Goal: Check status: Check status

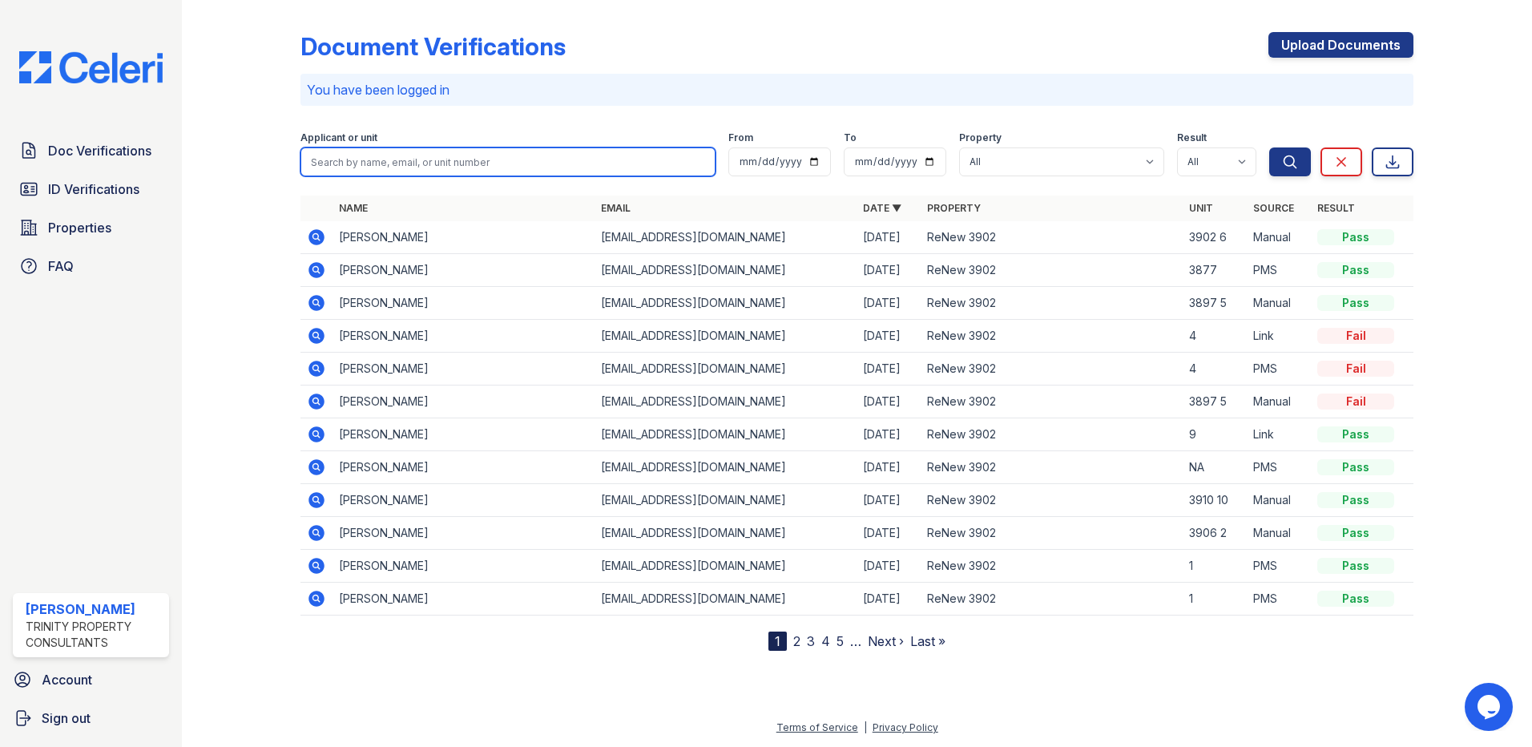
click at [439, 165] on input "search" at bounding box center [508, 161] width 415 height 29
type input "[PERSON_NAME]"
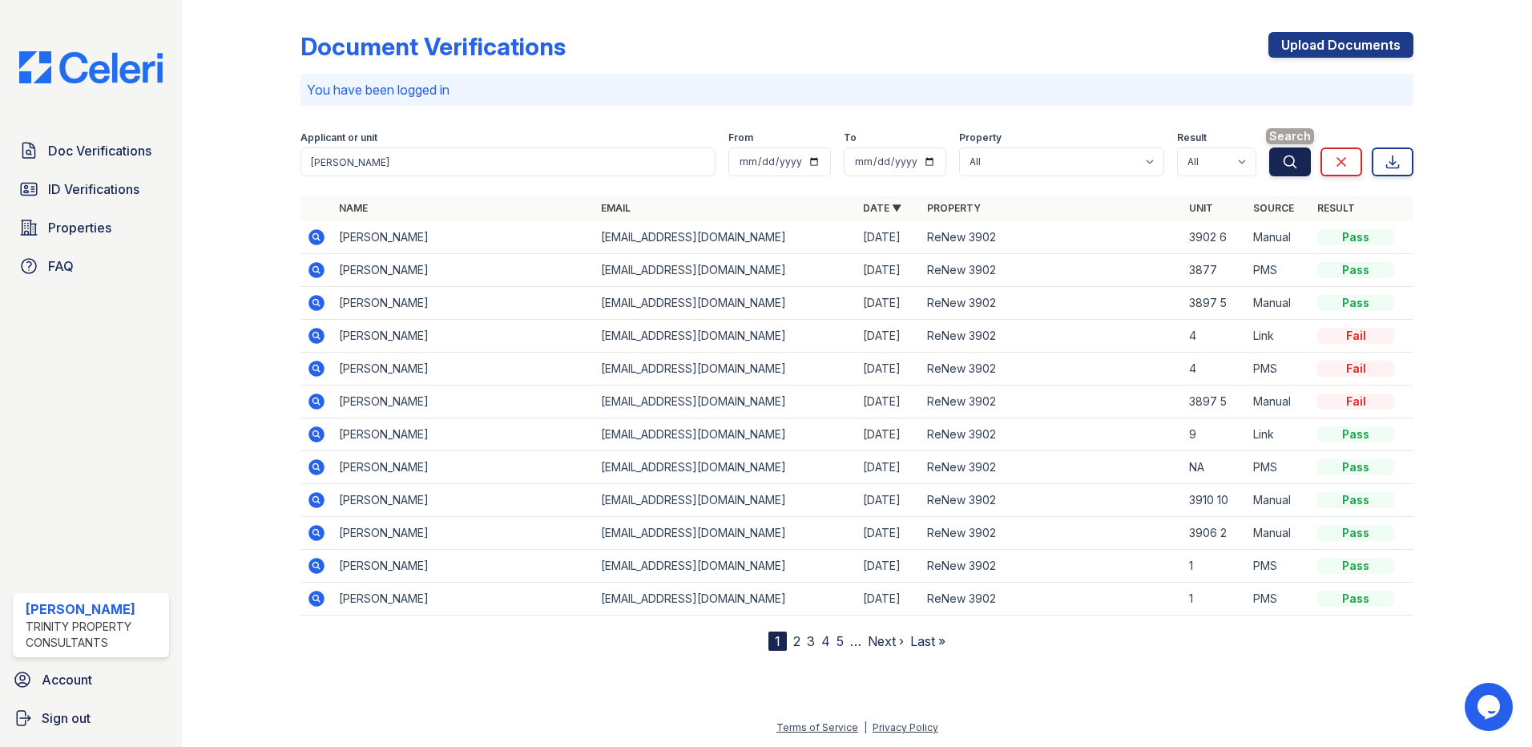
click at [1287, 160] on icon "submit" at bounding box center [1290, 162] width 16 height 16
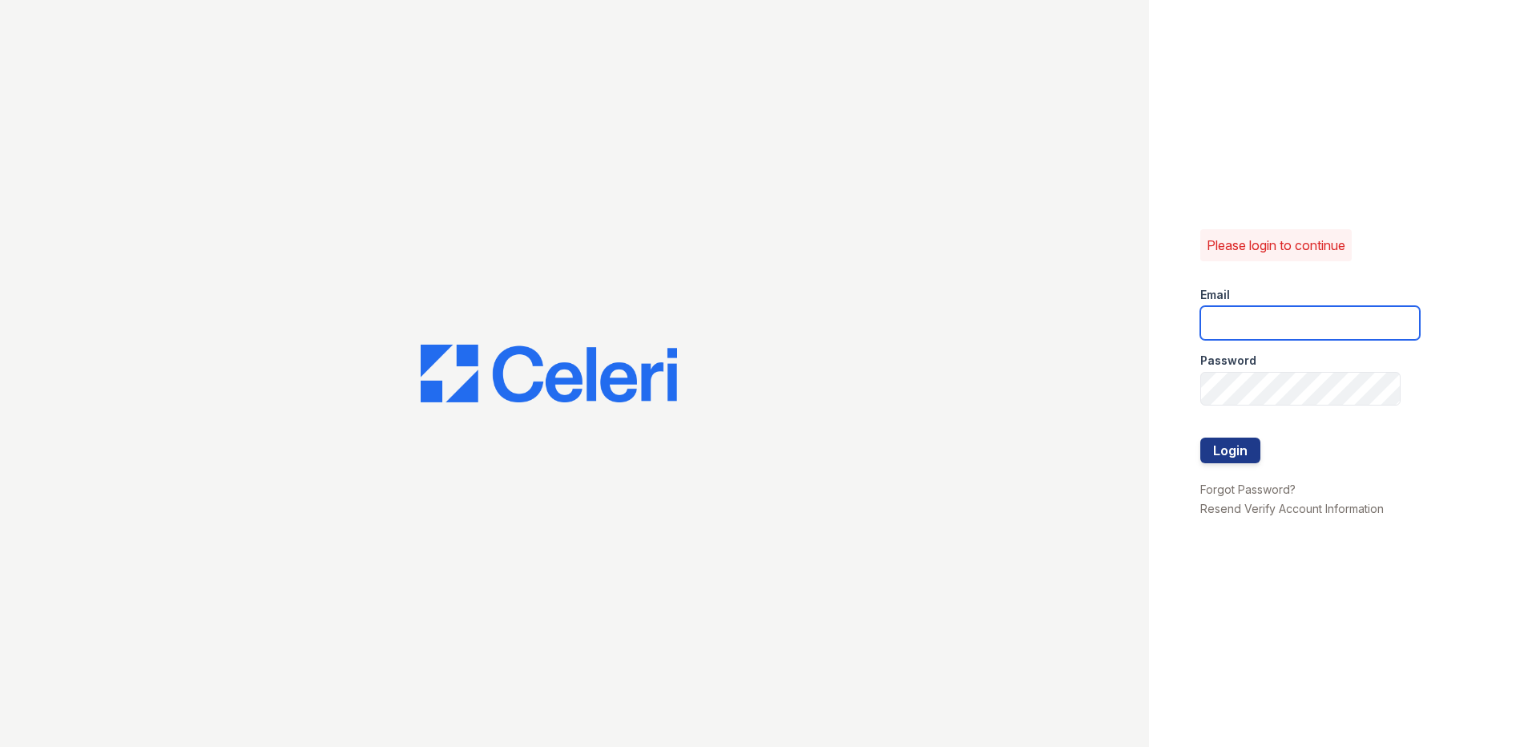
type input "klomax@trinity-pm.com"
click at [1245, 454] on button "Login" at bounding box center [1231, 451] width 60 height 26
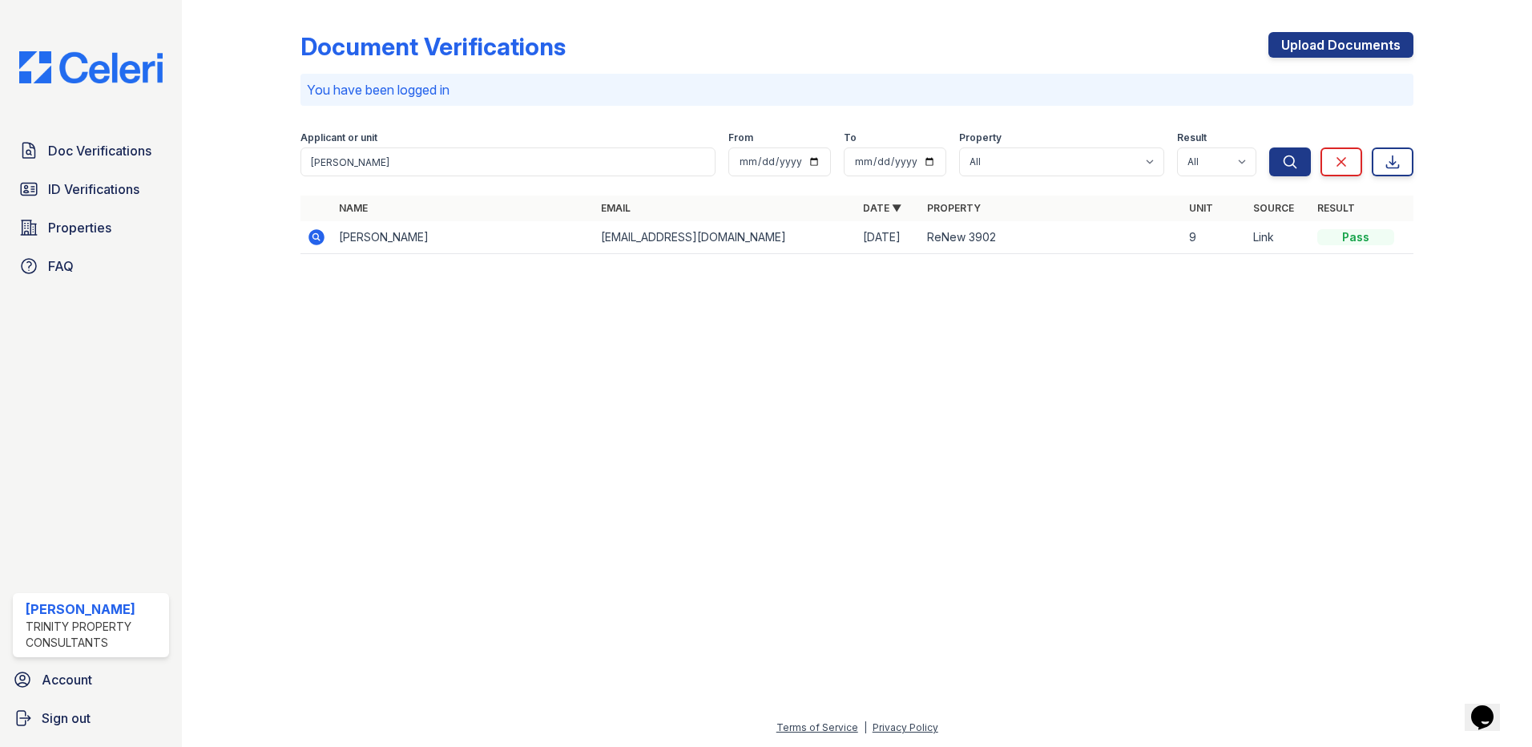
click at [315, 238] on icon at bounding box center [315, 236] width 4 height 4
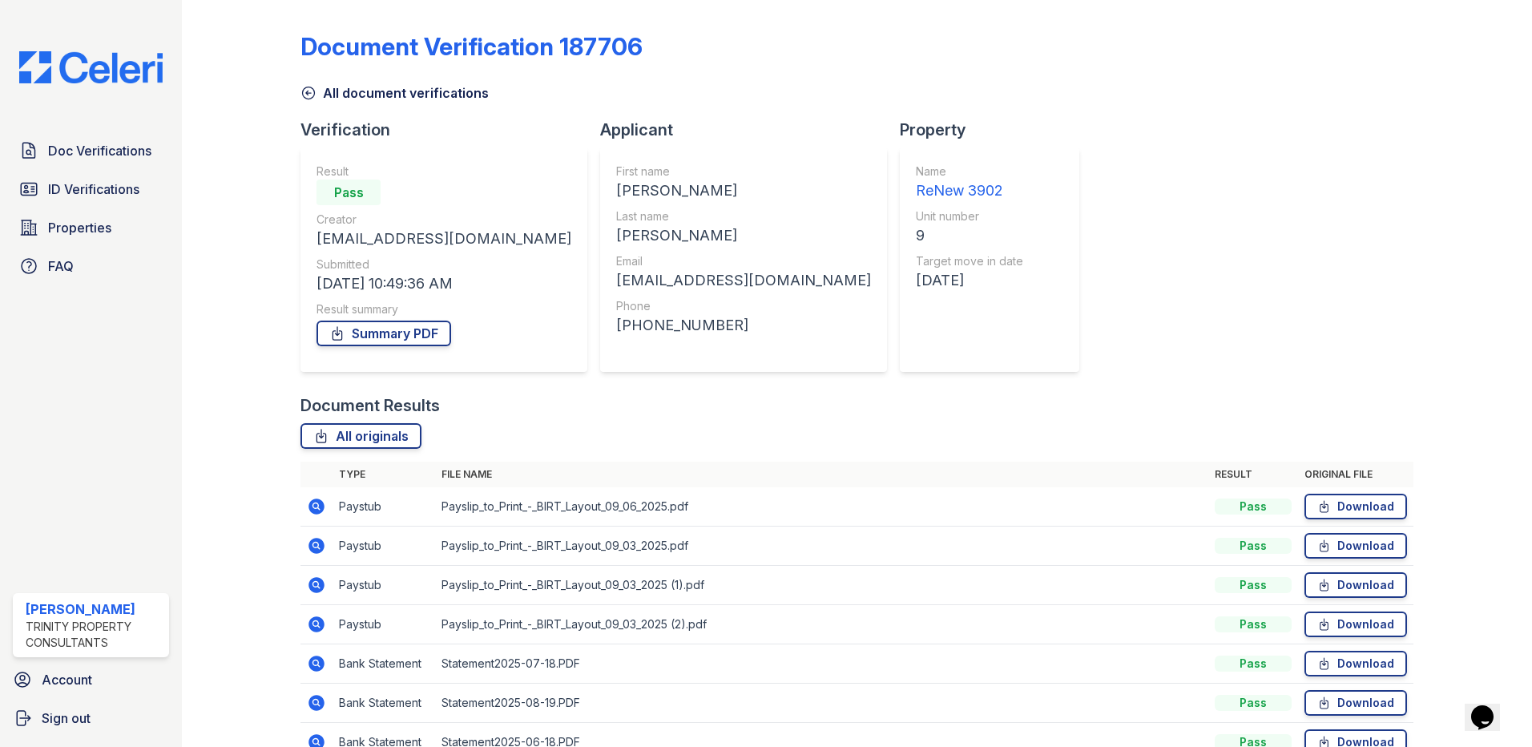
scroll to position [164, 0]
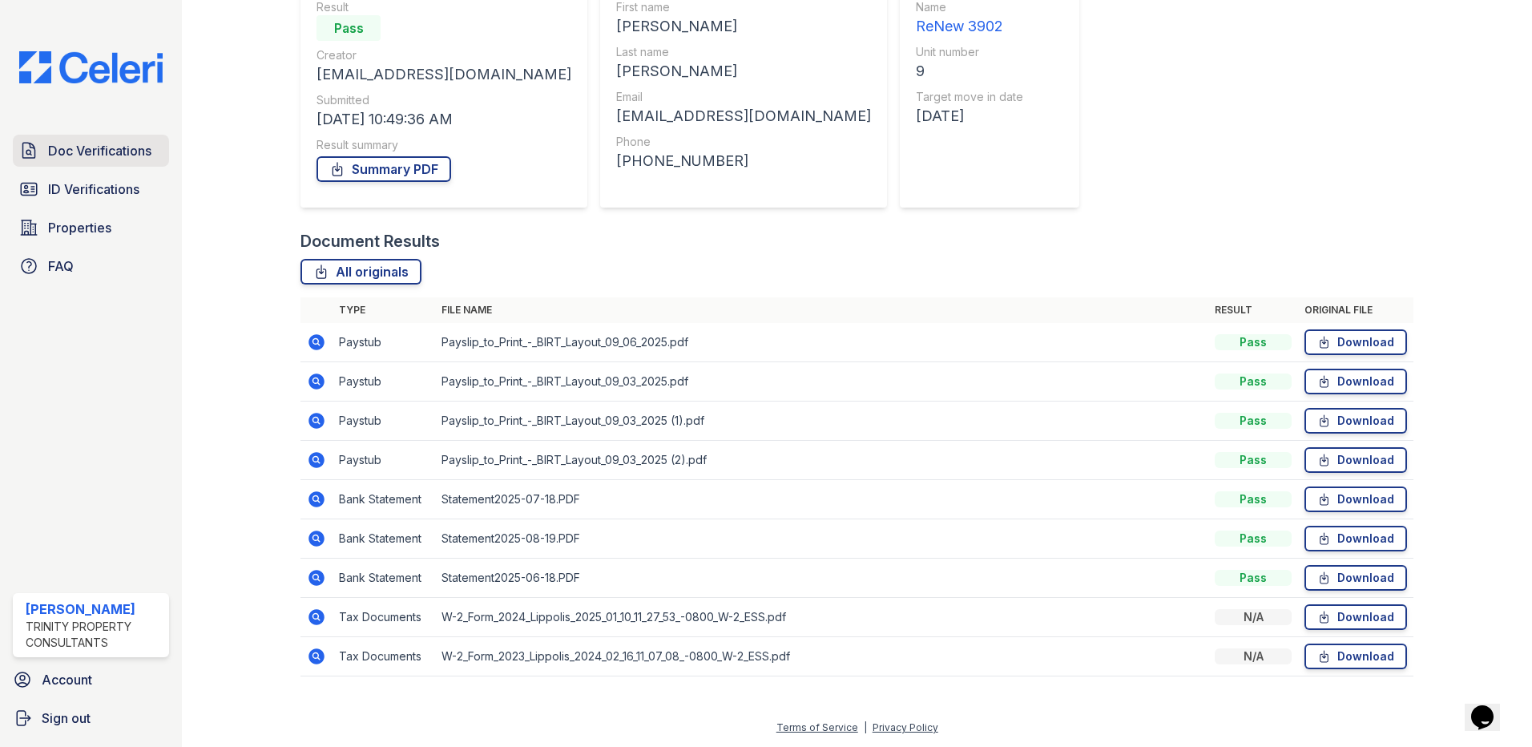
click at [116, 147] on span "Doc Verifications" at bounding box center [99, 150] width 103 height 19
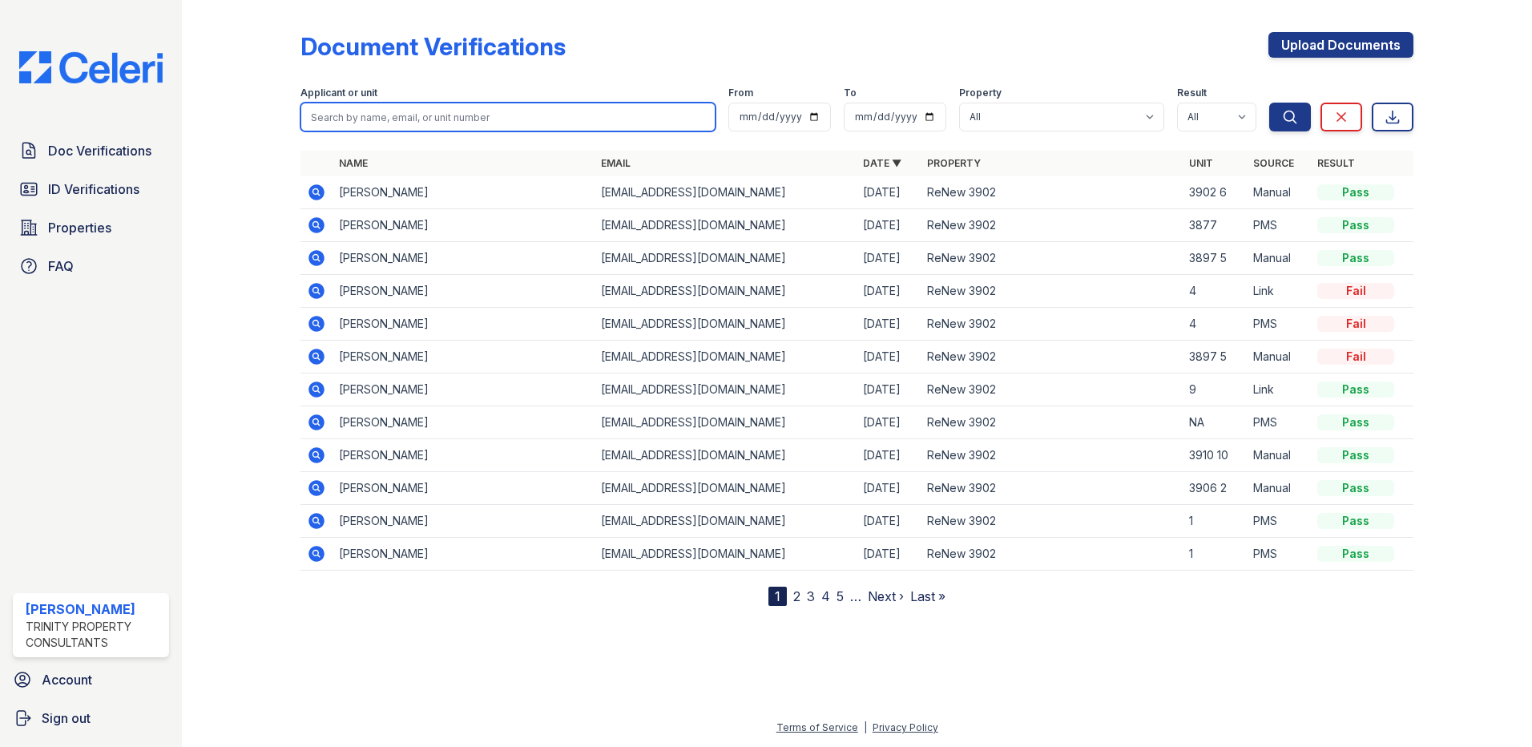
click at [362, 121] on input "search" at bounding box center [508, 117] width 415 height 29
type input "[PERSON_NAME]"
click at [1269, 103] on button "Search" at bounding box center [1290, 117] width 42 height 29
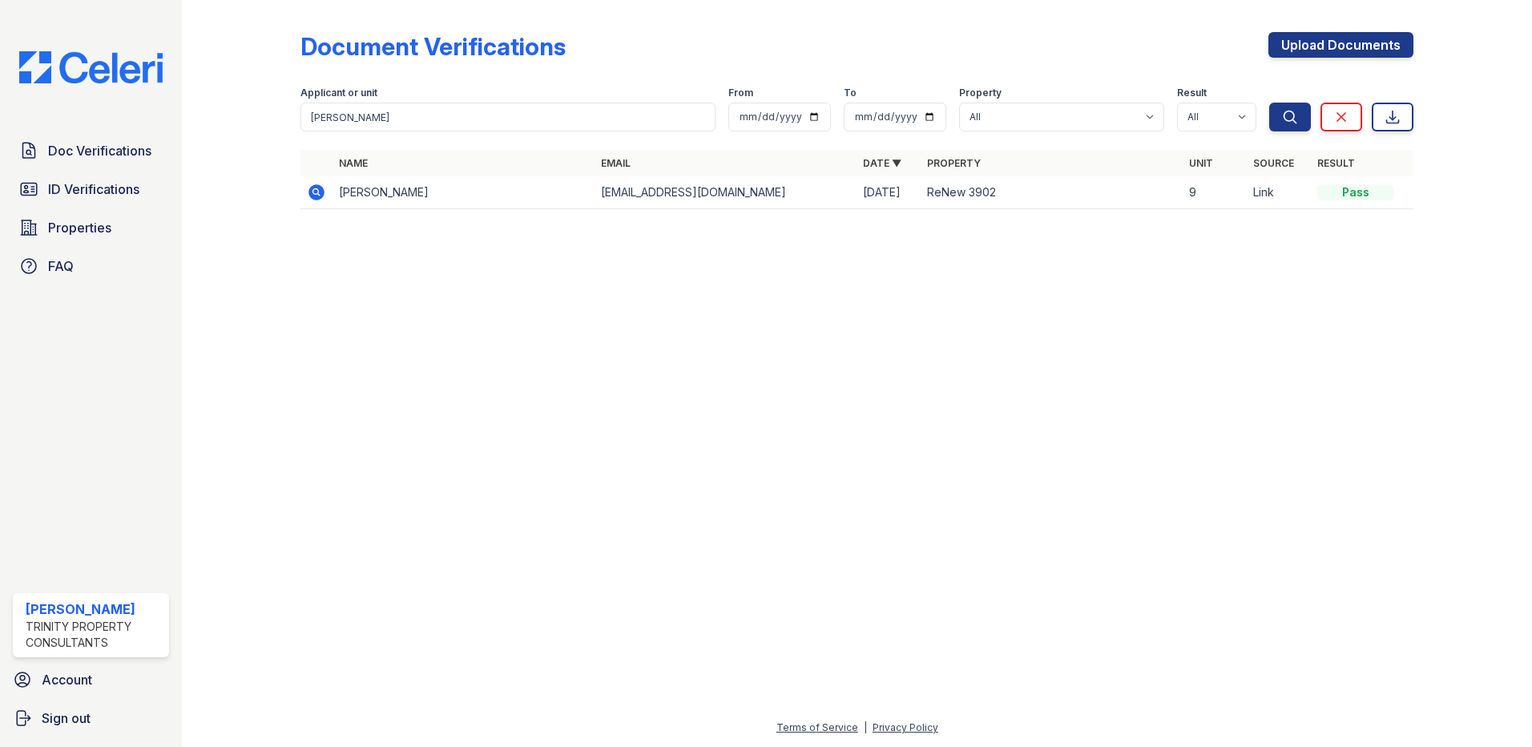
click at [321, 189] on icon at bounding box center [317, 192] width 16 height 16
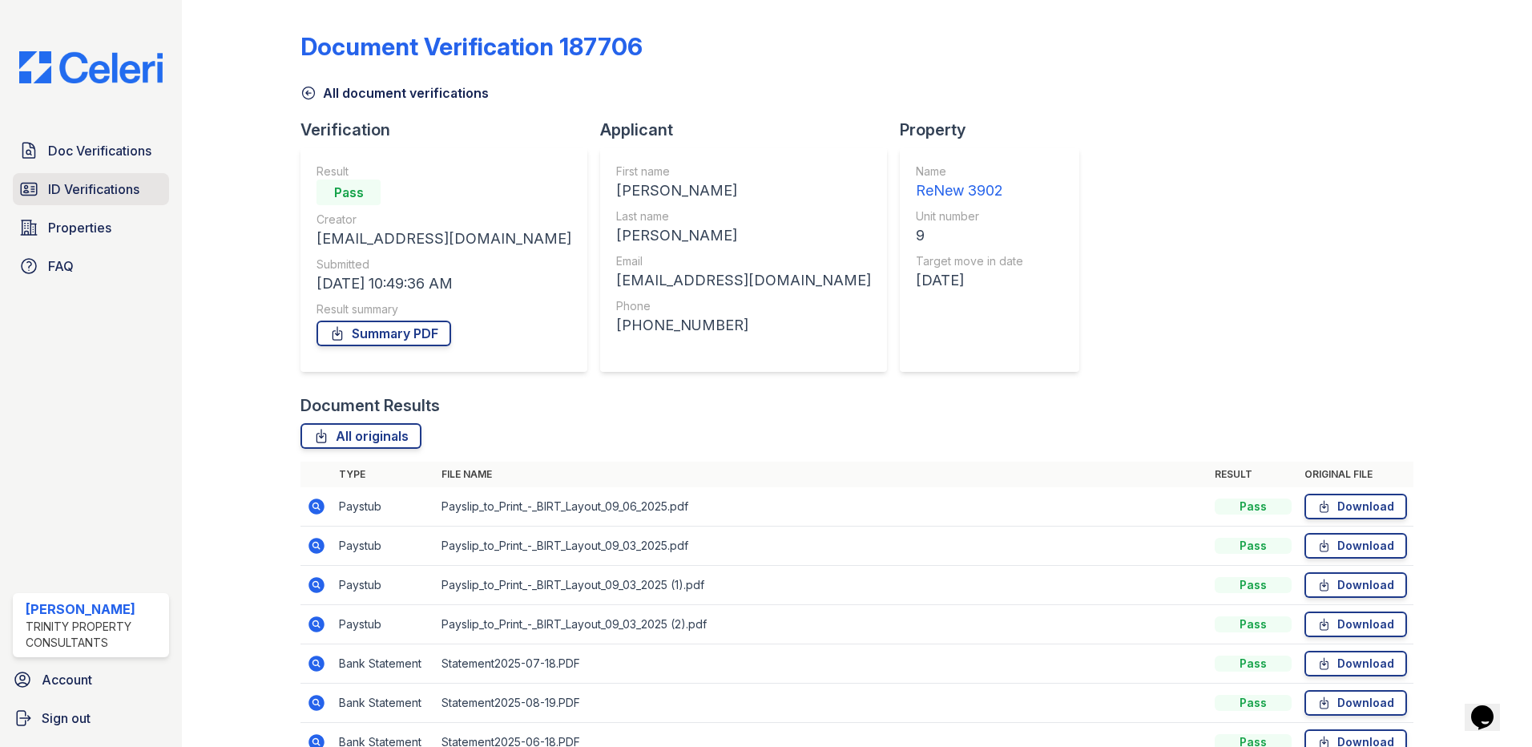
click at [103, 187] on span "ID Verifications" at bounding box center [93, 189] width 91 height 19
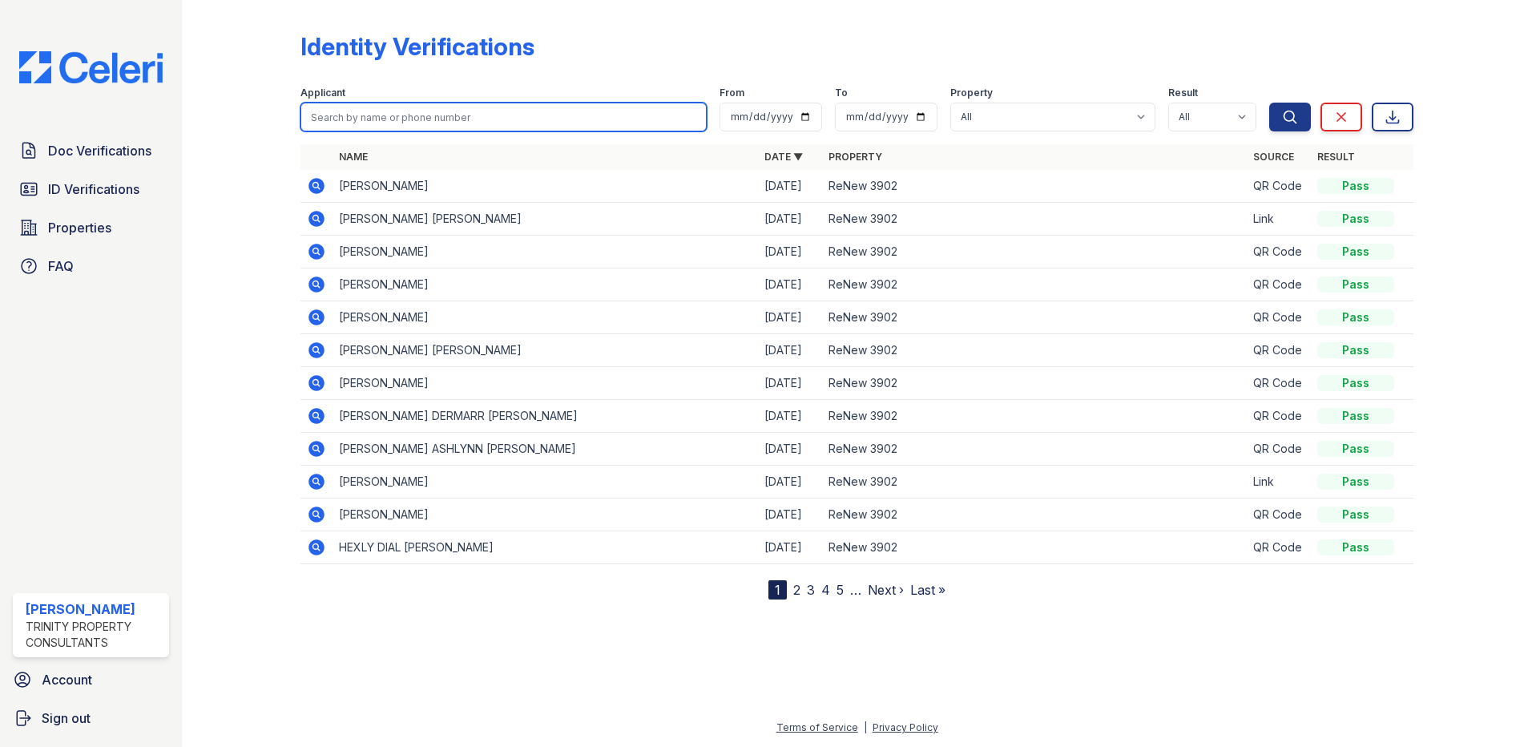
click at [366, 117] on input "search" at bounding box center [504, 117] width 406 height 29
type input "[PERSON_NAME]"
click at [1269, 103] on button "Search" at bounding box center [1290, 117] width 42 height 29
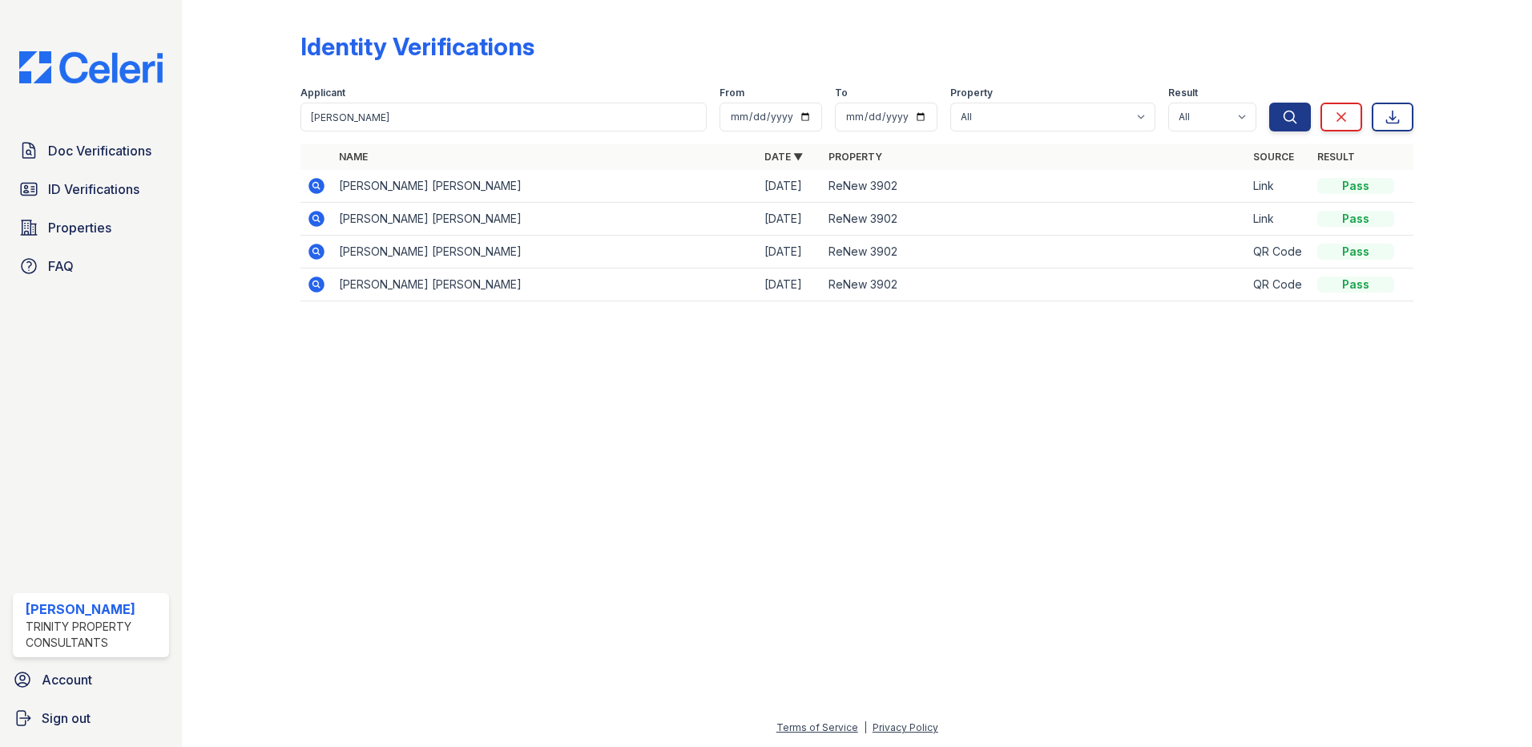
click at [321, 184] on icon at bounding box center [316, 185] width 19 height 19
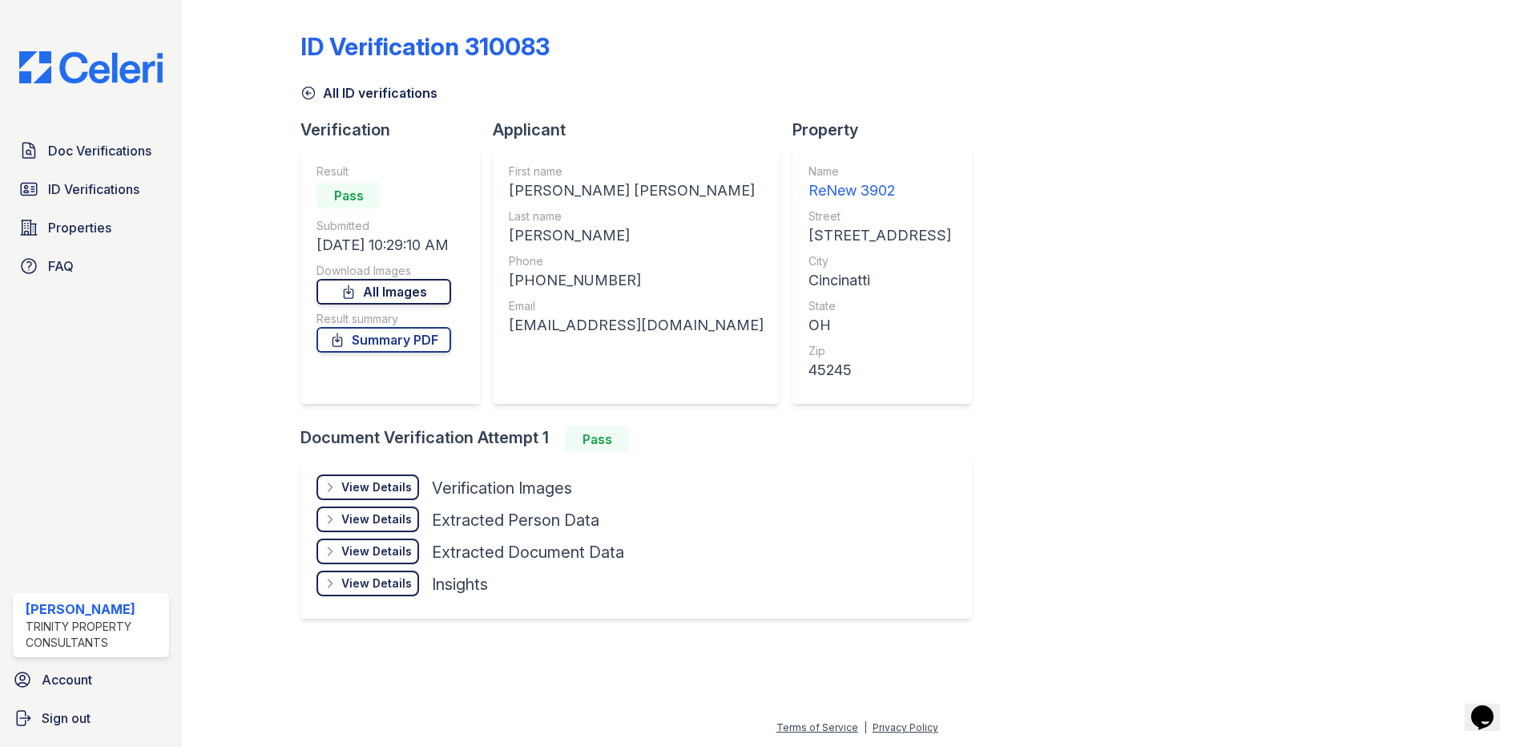
click at [398, 290] on link "All Images" at bounding box center [384, 292] width 135 height 26
click at [355, 486] on div "View Details" at bounding box center [376, 487] width 71 height 16
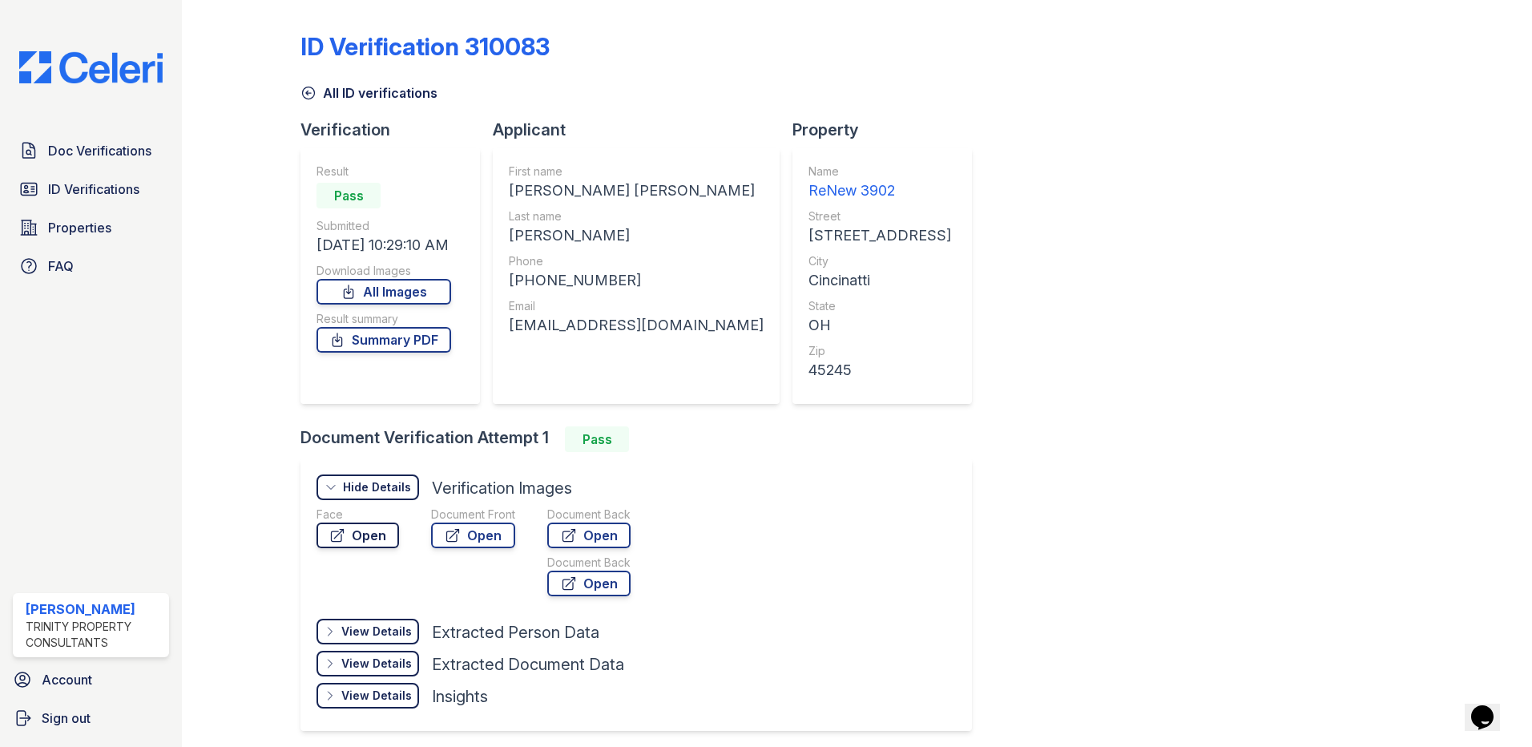
click at [348, 541] on link "Open" at bounding box center [358, 536] width 83 height 26
